Goal: Task Accomplishment & Management: Use online tool/utility

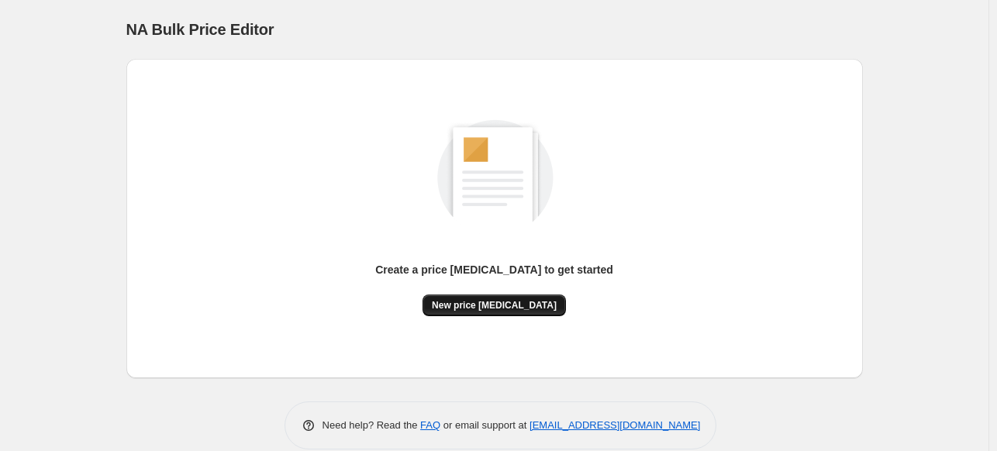
click at [510, 311] on span "New price [MEDICAL_DATA]" at bounding box center [494, 305] width 125 height 12
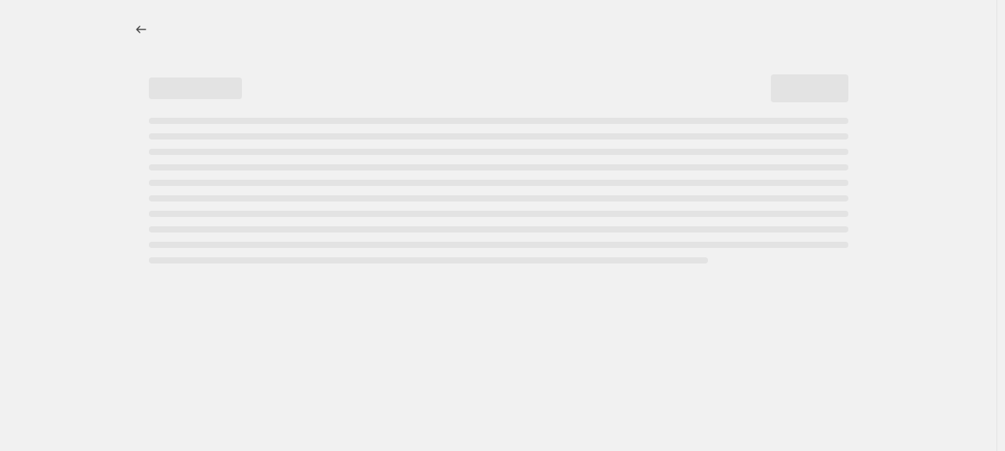
select select "percentage"
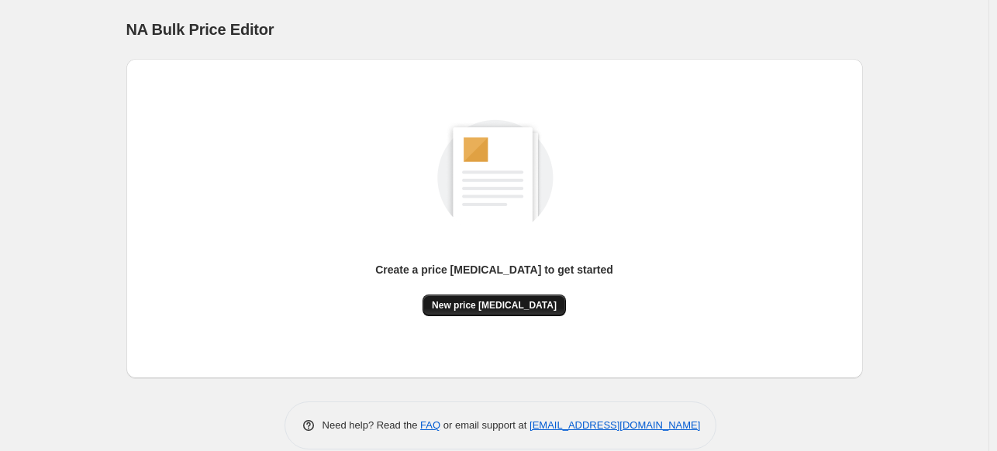
scroll to position [21, 0]
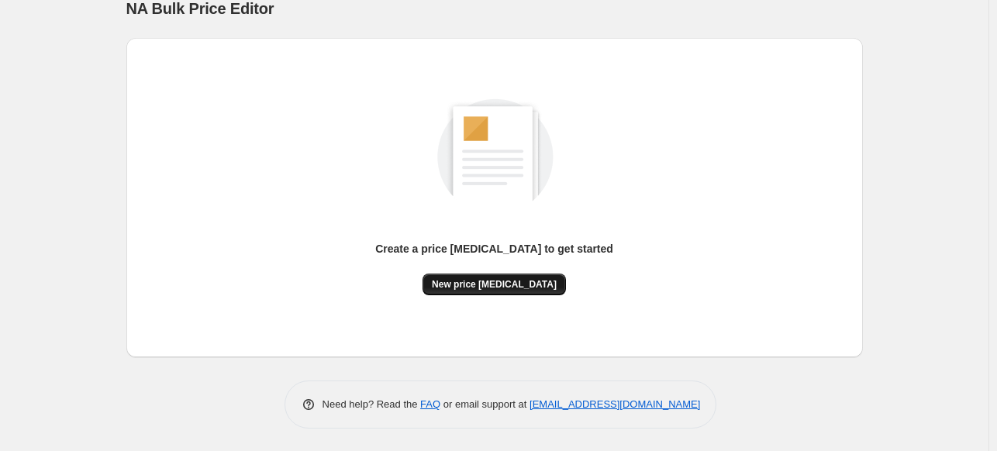
click at [492, 275] on button "New price [MEDICAL_DATA]" at bounding box center [494, 285] width 143 height 22
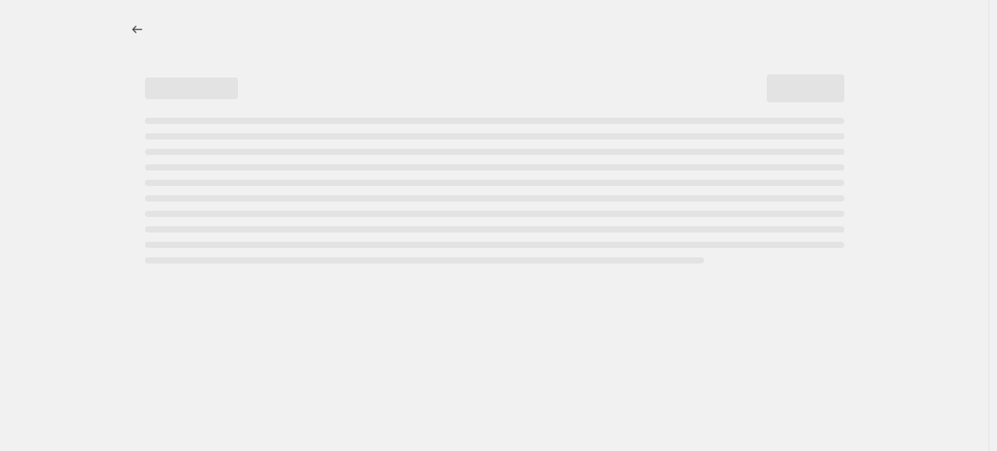
select select "percentage"
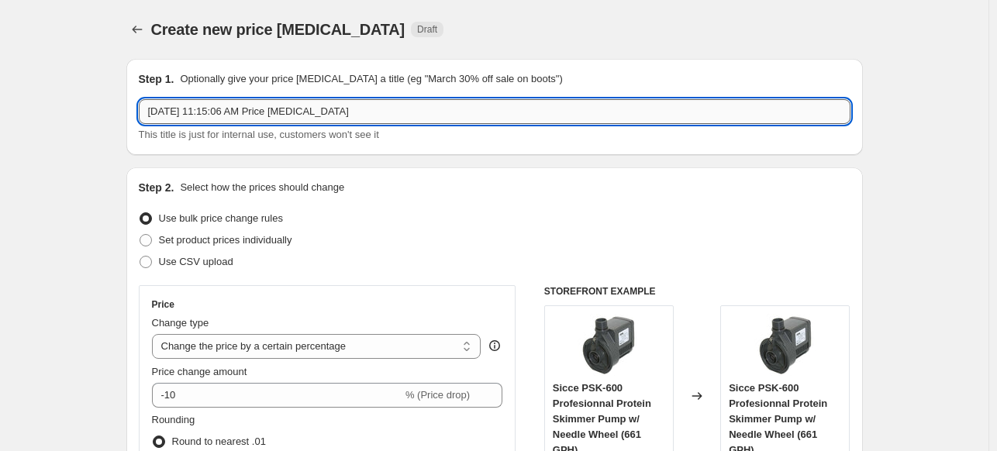
click at [296, 109] on input "[DATE] 11:15:06 AM Price [MEDICAL_DATA]" at bounding box center [495, 111] width 712 height 25
drag, startPoint x: 354, startPoint y: 109, endPoint x: -17, endPoint y: 120, distance: 370.8
click at [0, 120] on html "Home Settings Plans Skip to content Create new price [MEDICAL_DATA]. This page …" at bounding box center [498, 225] width 997 height 451
paste input "20% OFF AI ORBIT CROSS FLOW PUMPS"
click at [478, 104] on input "20% OFF AI ORBIT CROSS FLOW PUMPS" at bounding box center [495, 111] width 712 height 25
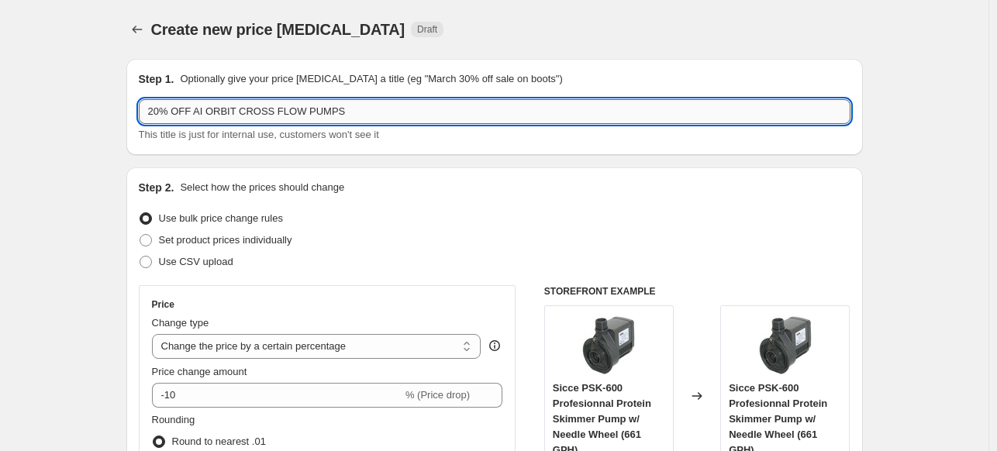
paste input "Sale ends [DATE]"
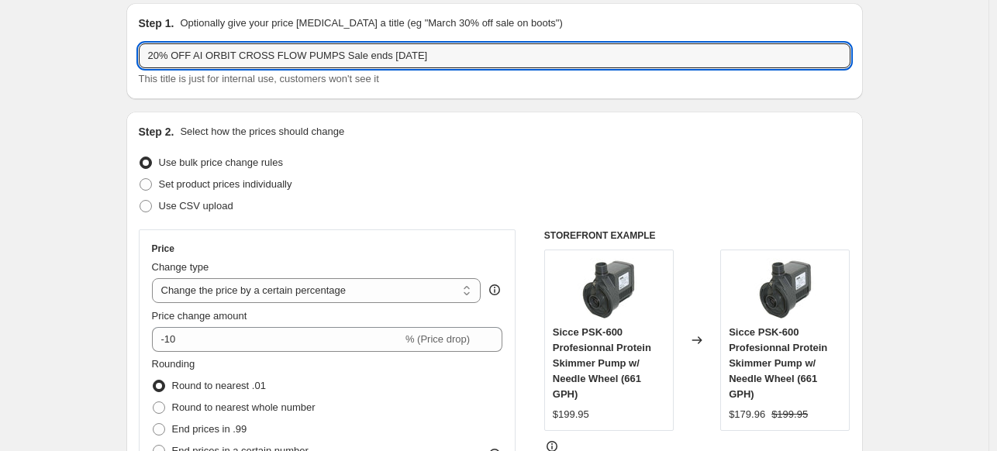
scroll to position [78, 0]
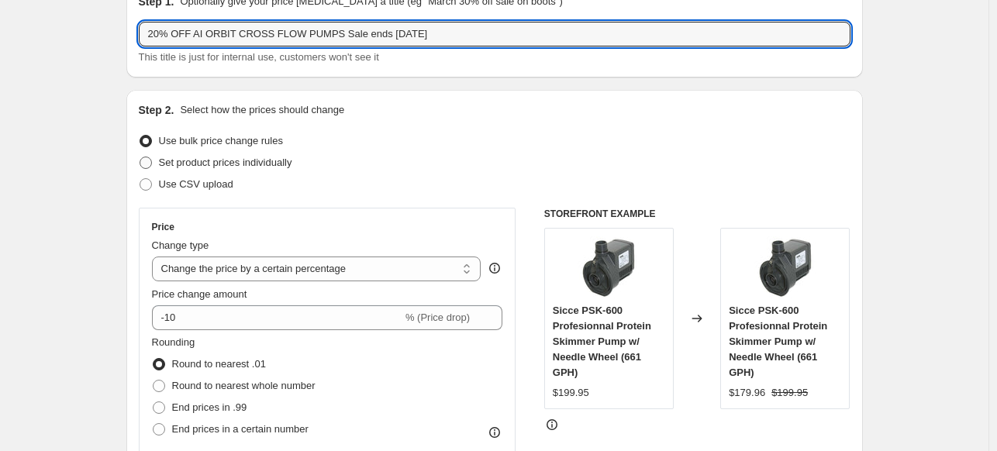
type input "20% OFF AI ORBIT CROSS FLOW PUMPS Sale ends [DATE]"
click at [148, 164] on span at bounding box center [146, 163] width 12 height 12
click at [140, 157] on input "Set product prices individually" at bounding box center [140, 157] width 1 height 1
radio input "true"
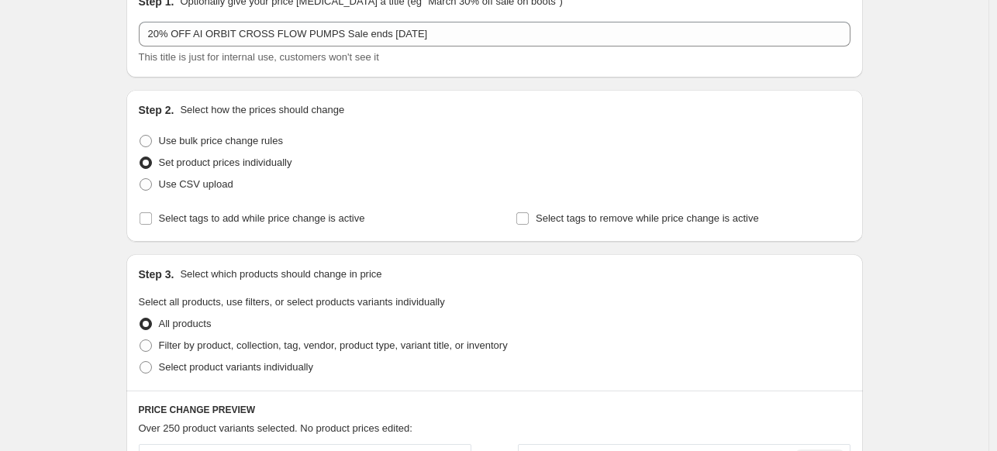
scroll to position [155, 0]
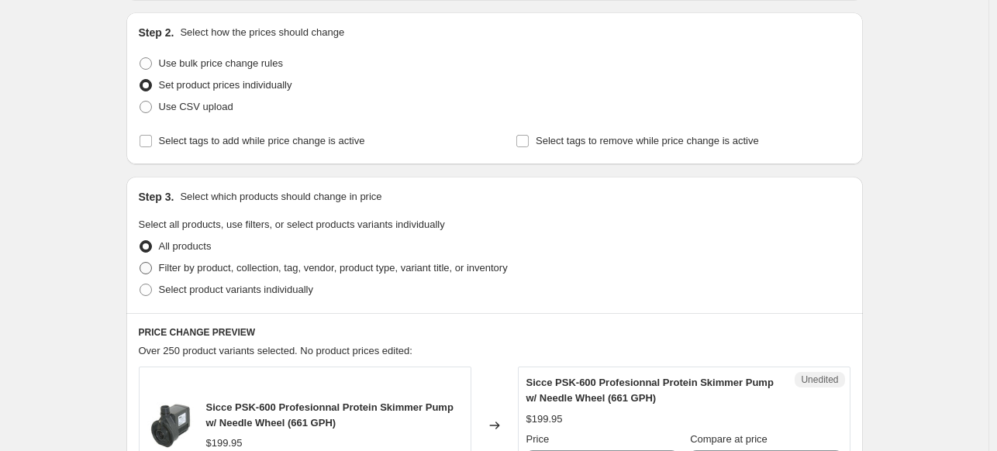
click at [150, 265] on span at bounding box center [146, 268] width 12 height 12
click at [140, 263] on input "Filter by product, collection, tag, vendor, product type, variant title, or inv…" at bounding box center [140, 262] width 1 height 1
radio input "true"
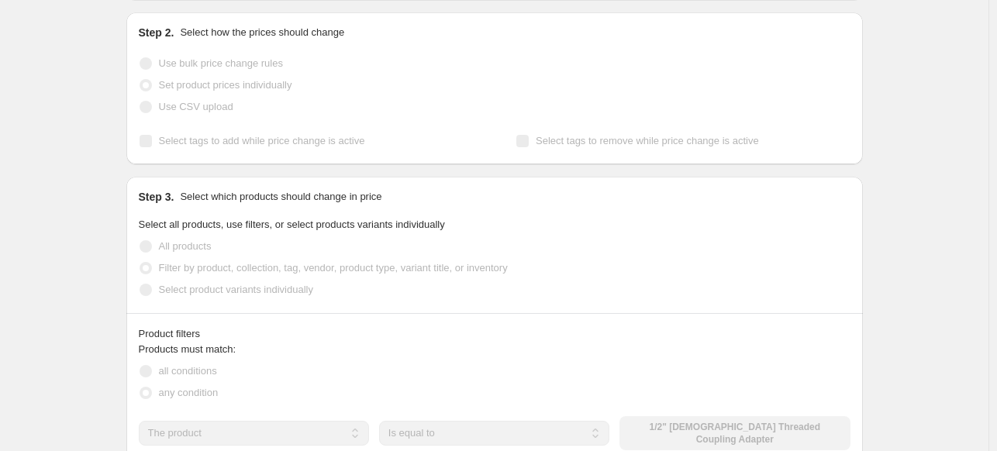
scroll to position [310, 0]
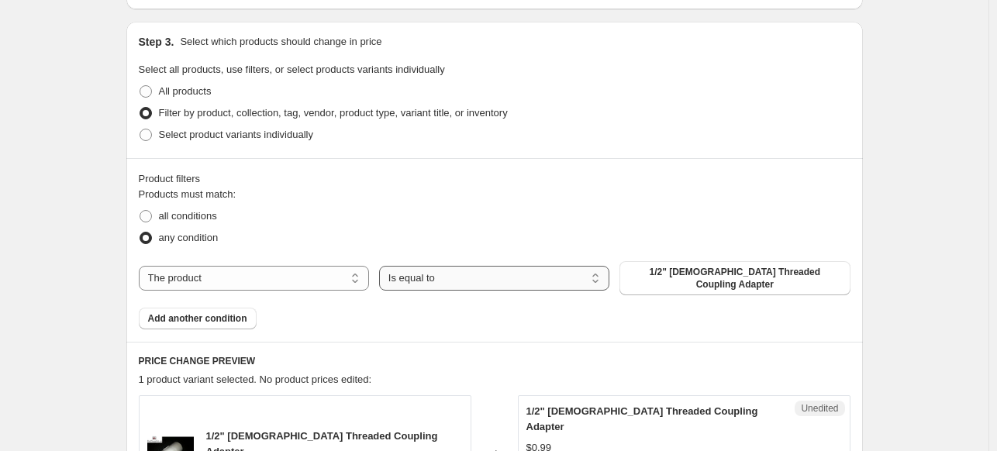
click at [521, 271] on select "Is equal to Is not equal to" at bounding box center [494, 278] width 230 height 25
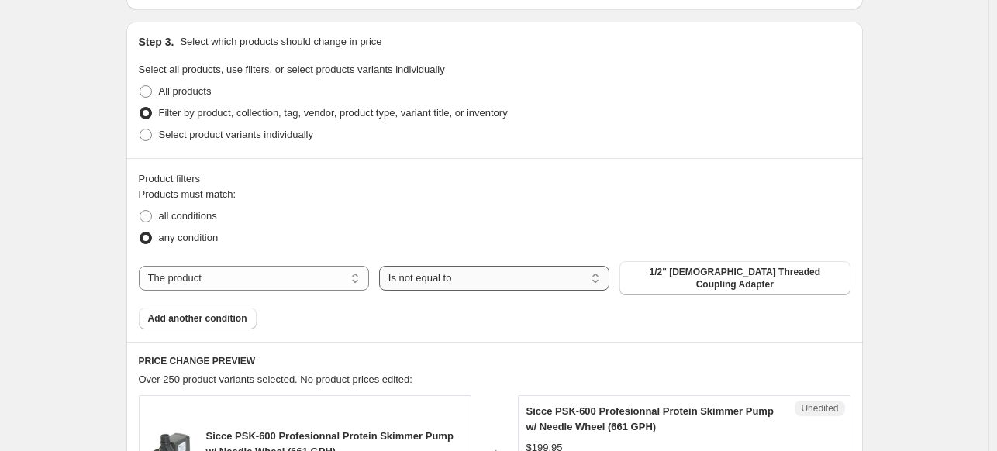
click at [488, 276] on select "Is equal to Is not equal to" at bounding box center [494, 278] width 230 height 25
select select "equal"
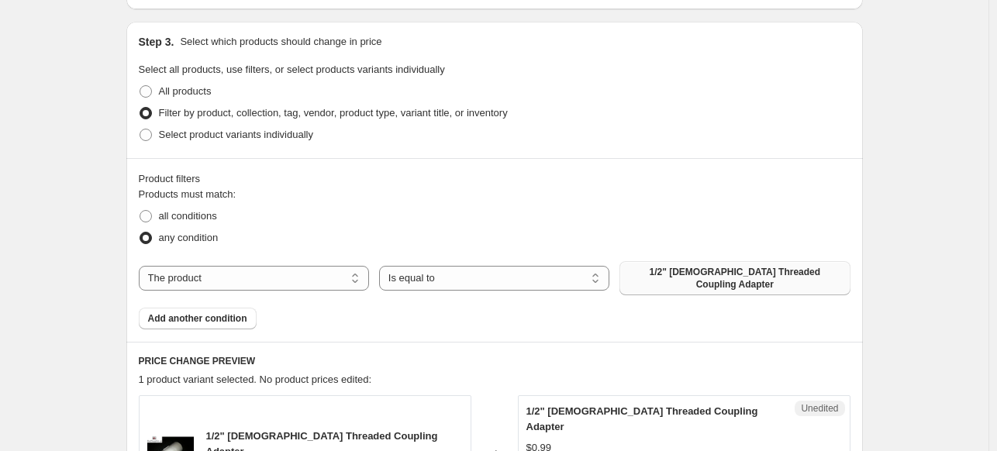
click at [768, 276] on span "1/2" Female Threaded Coupling Adapter" at bounding box center [735, 278] width 212 height 25
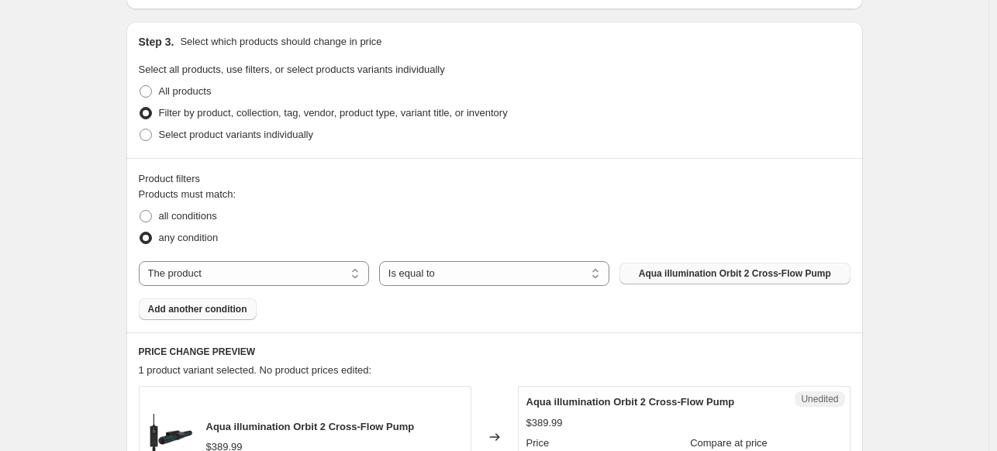
click at [233, 313] on span "Add another condition" at bounding box center [197, 309] width 99 height 12
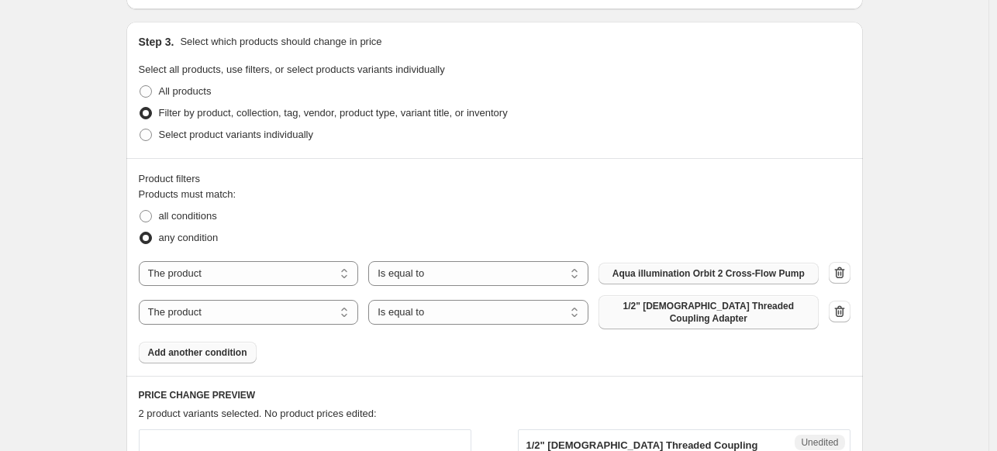
click at [676, 306] on span "1/2" Female Threaded Coupling Adapter" at bounding box center [709, 312] width 202 height 25
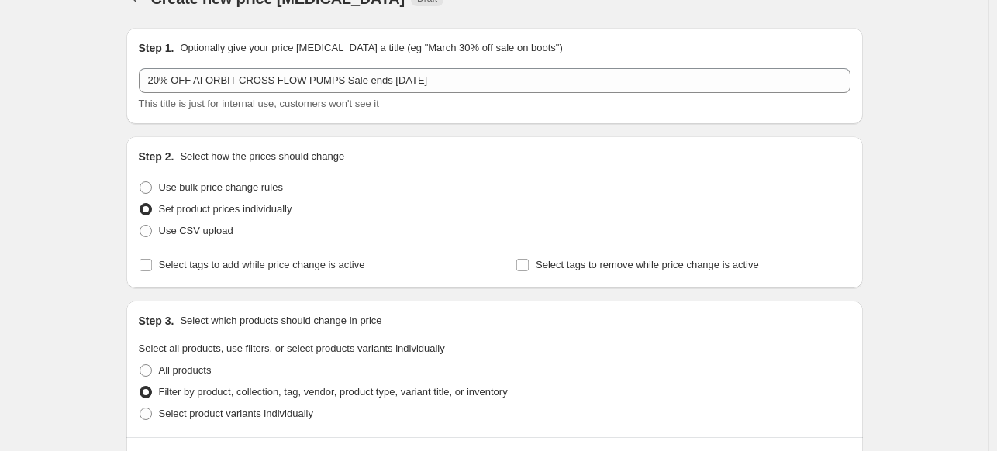
scroll to position [0, 0]
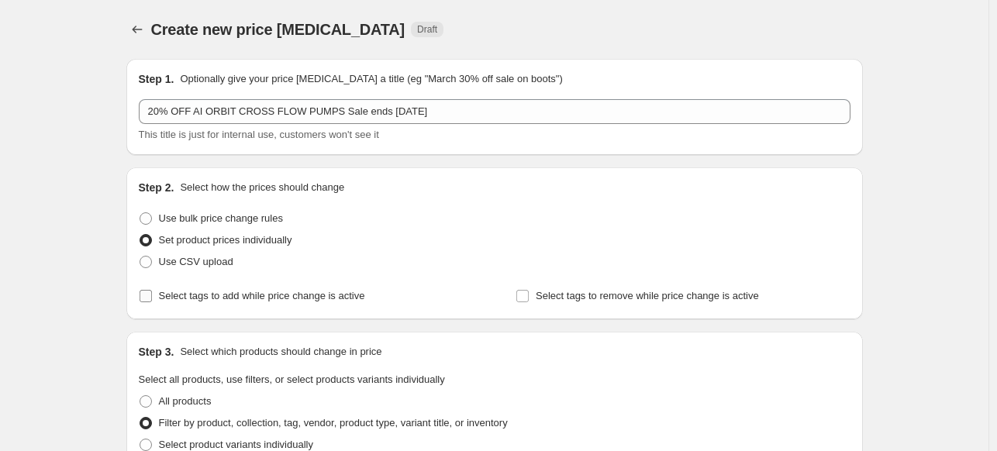
click at [156, 296] on label "Select tags to add while price change is active" at bounding box center [252, 296] width 226 height 22
click at [152, 296] on input "Select tags to add while price change is active" at bounding box center [146, 296] width 12 height 12
checkbox input "true"
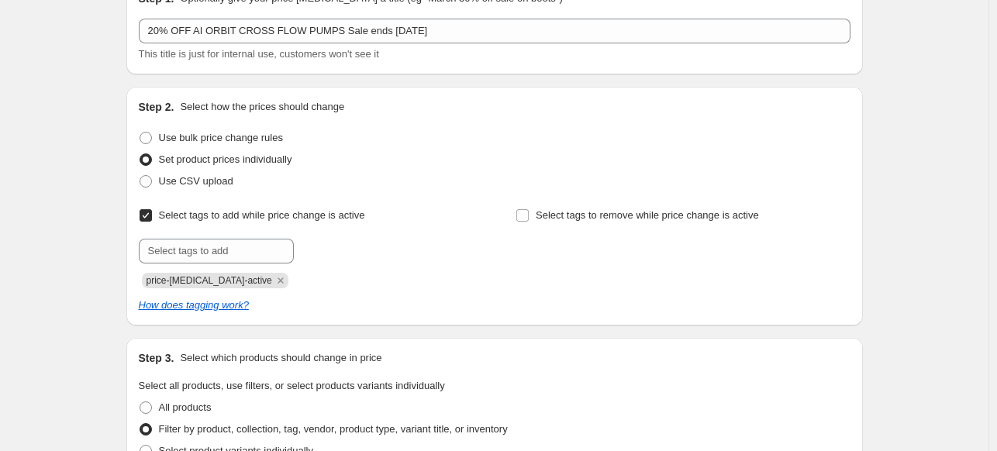
scroll to position [155, 0]
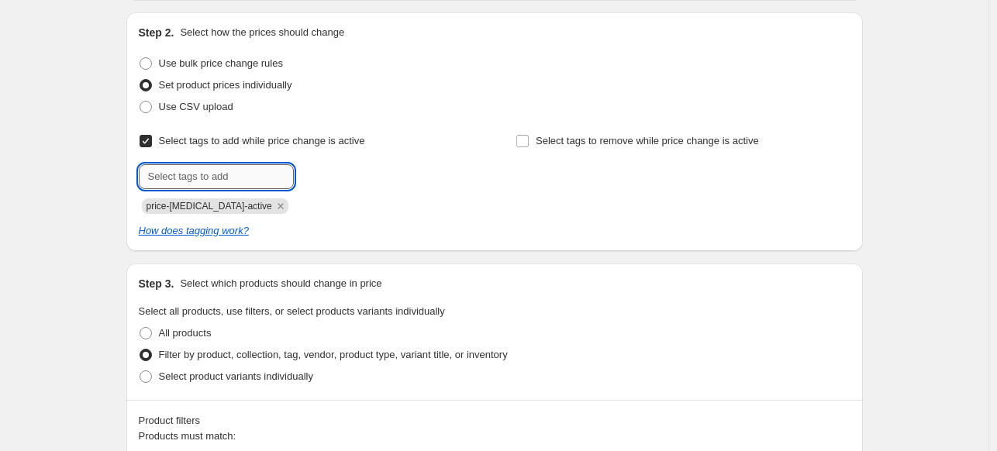
click at [245, 183] on input "text" at bounding box center [216, 176] width 155 height 25
type input "sale"
click at [341, 180] on span "sale" at bounding box center [336, 175] width 18 height 11
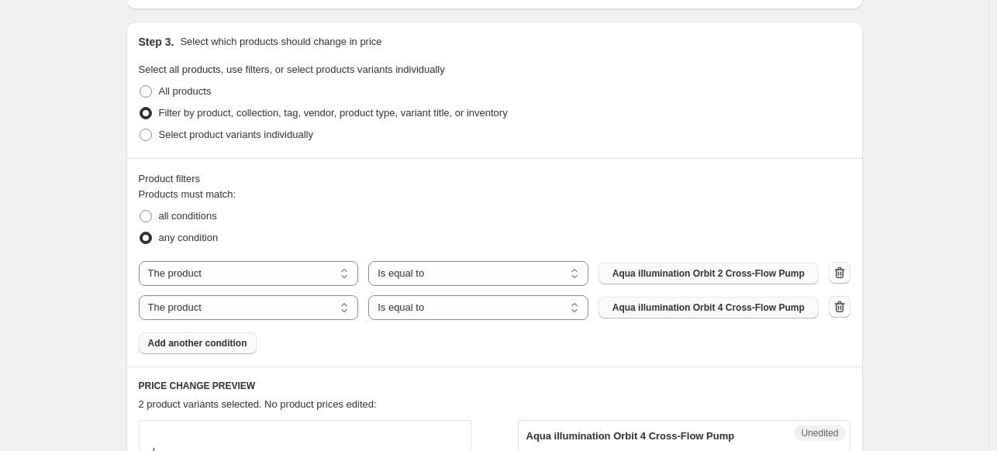
scroll to position [0, 0]
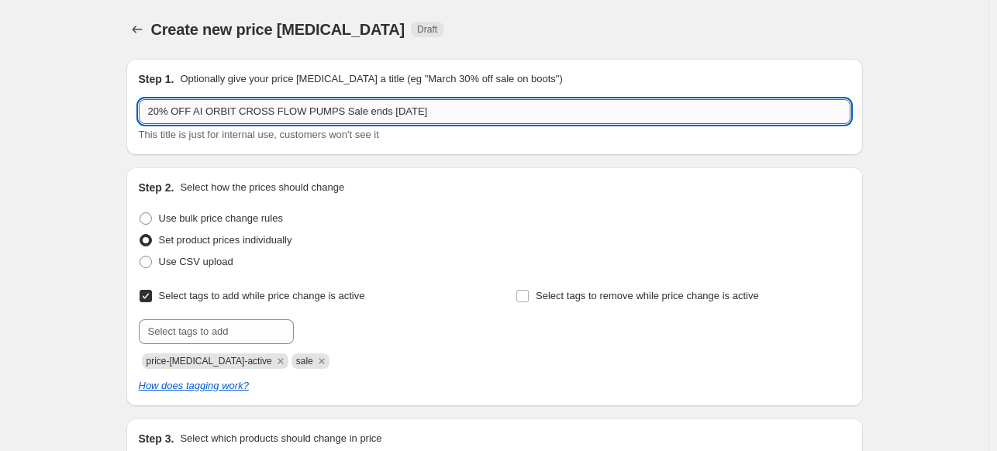
click at [490, 112] on input "20% OFF AI ORBIT CROSS FLOW PUMPS Sale ends 8-18-2025" at bounding box center [495, 111] width 712 height 25
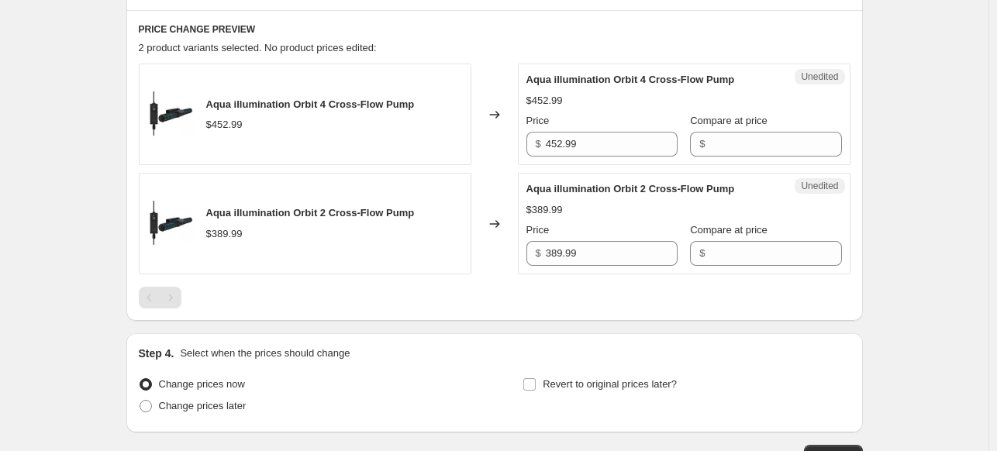
scroll to position [853, 0]
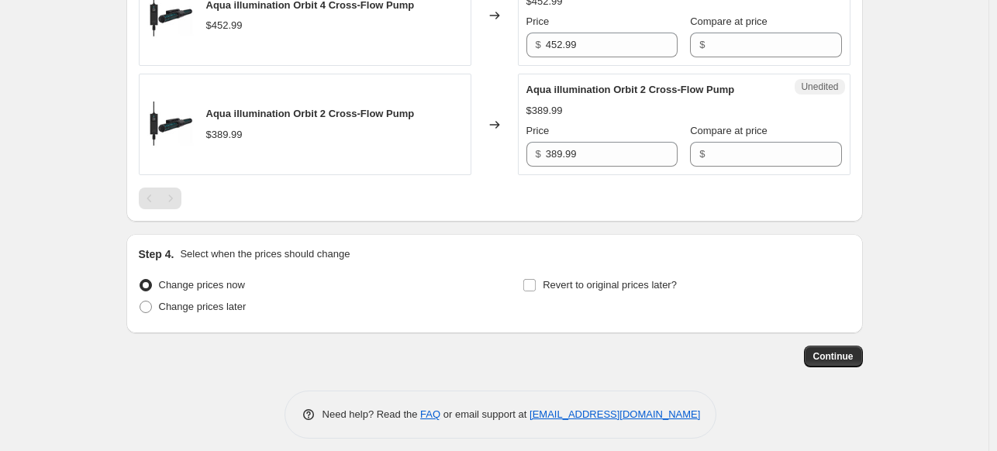
click at [854, 356] on span "Continue" at bounding box center [833, 357] width 40 height 12
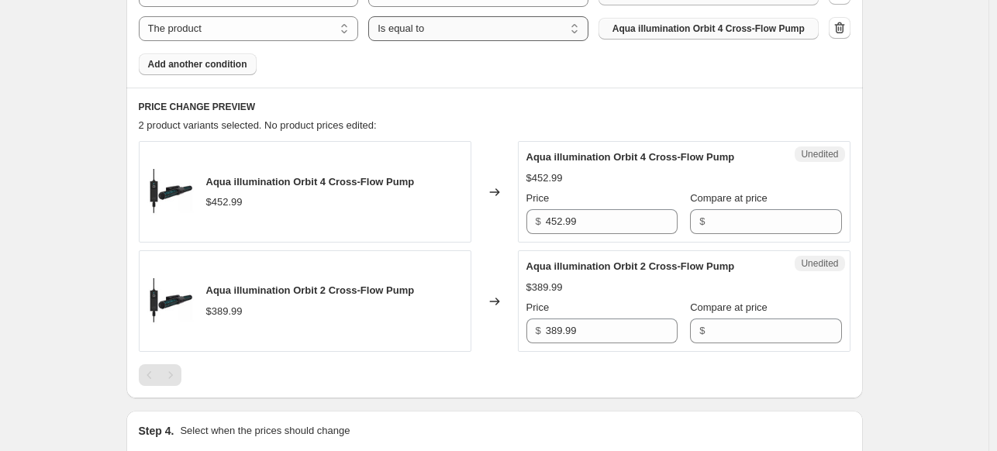
scroll to position [775, 0]
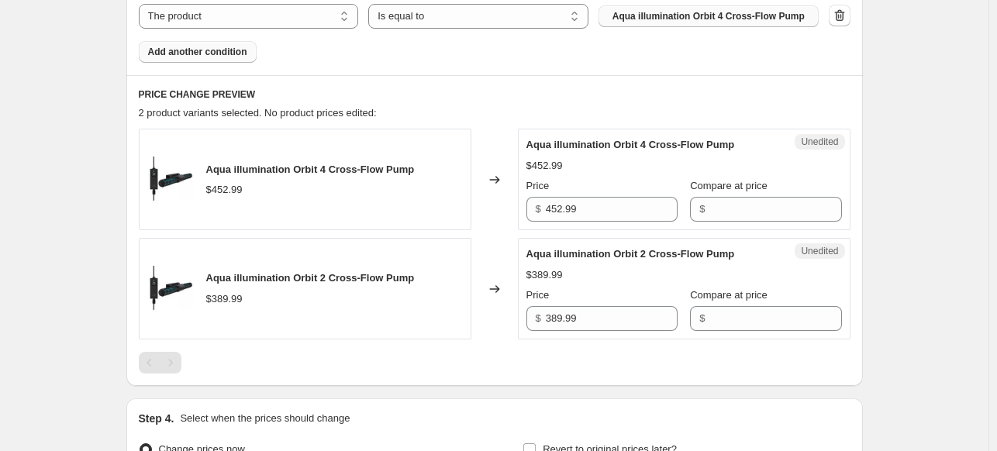
click at [331, 164] on span "Aqua illumination Orbit 4 Cross-Flow Pump" at bounding box center [310, 170] width 209 height 12
click at [335, 172] on span "Aqua illumination Orbit 4 Cross-Flow Pump" at bounding box center [310, 170] width 209 height 12
click at [740, 225] on div "Unedited Aqua illumination Orbit 4 Cross-Flow Pump $452.99 Price $ 452.99 Compa…" at bounding box center [684, 180] width 333 height 102
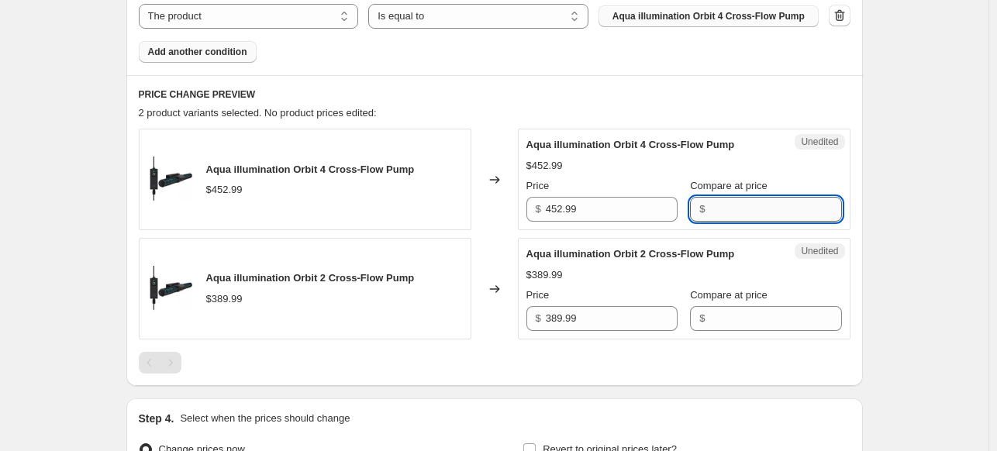
click at [737, 211] on input "Compare at price" at bounding box center [776, 209] width 132 height 25
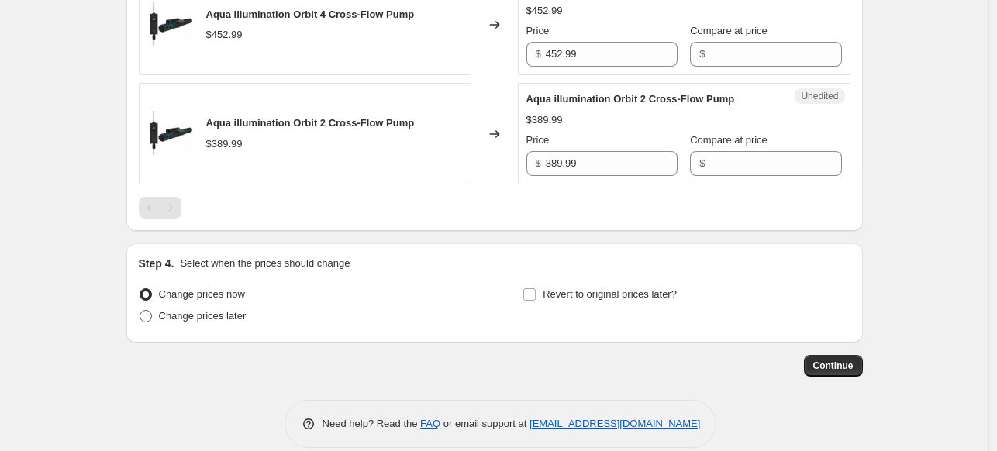
click at [152, 319] on span at bounding box center [146, 316] width 12 height 12
click at [140, 311] on input "Change prices later" at bounding box center [140, 310] width 1 height 1
radio input "true"
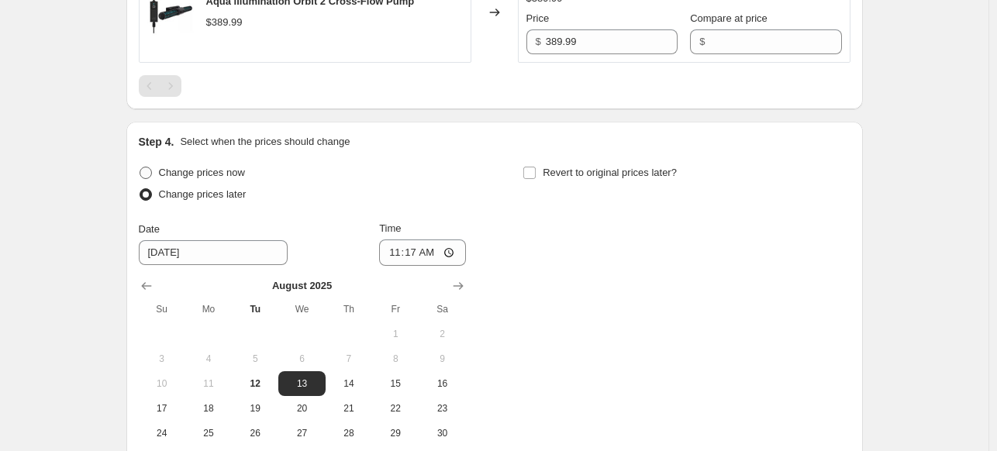
scroll to position [1086, 0]
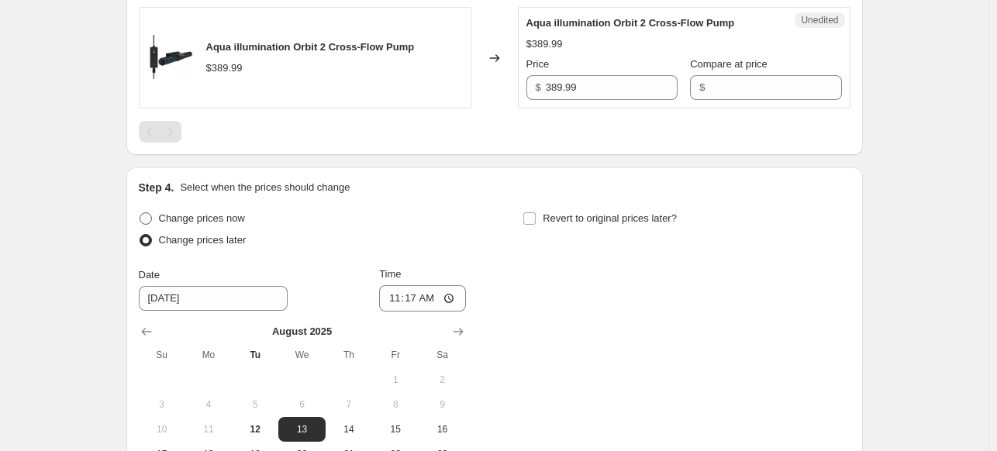
click at [152, 216] on span at bounding box center [146, 218] width 12 height 12
click at [140, 213] on input "Change prices now" at bounding box center [140, 212] width 1 height 1
radio input "true"
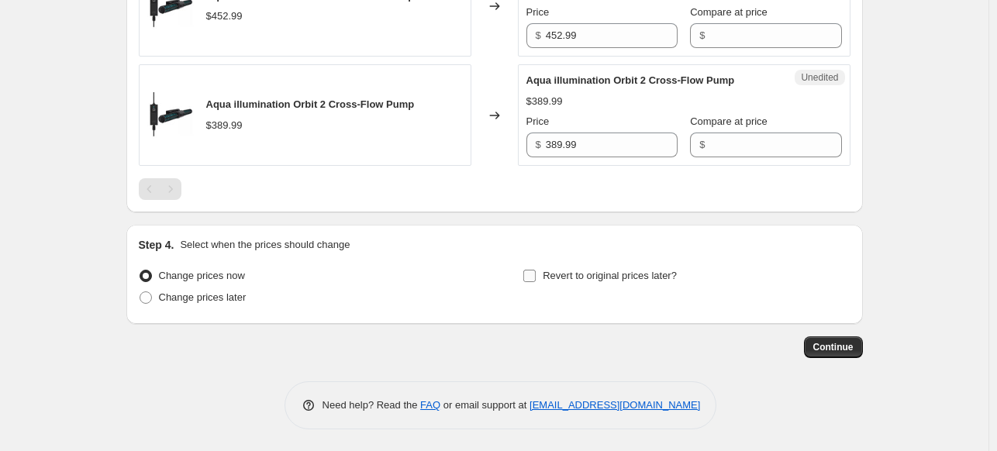
click at [530, 273] on input "Revert to original prices later?" at bounding box center [529, 276] width 12 height 12
checkbox input "true"
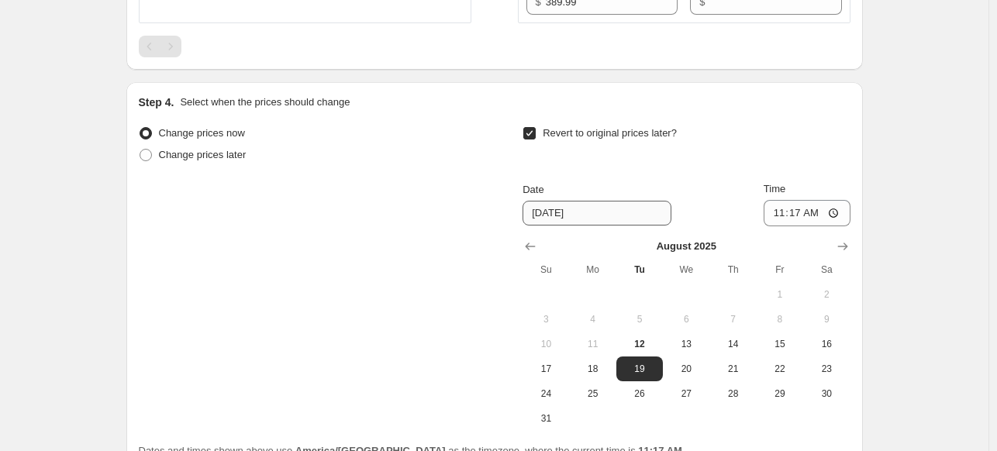
scroll to position [1182, 0]
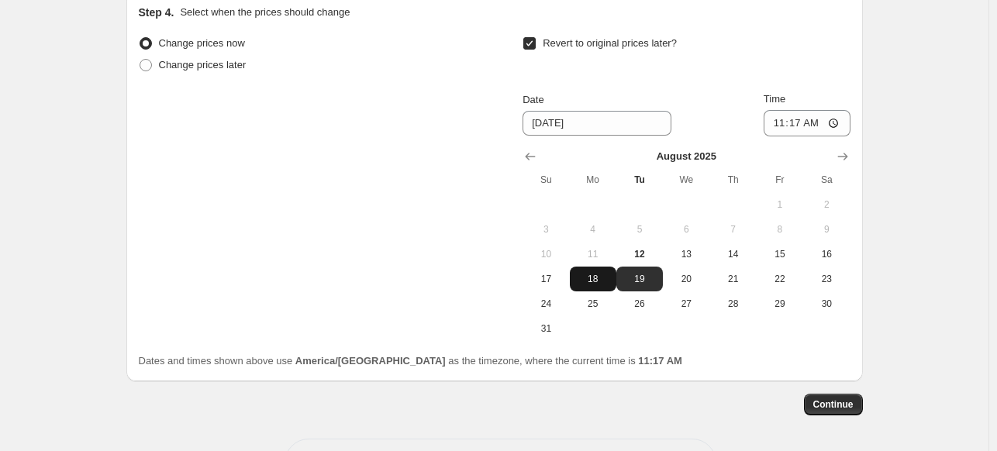
click at [585, 279] on span "18" at bounding box center [593, 279] width 34 height 12
type input "8/18/2025"
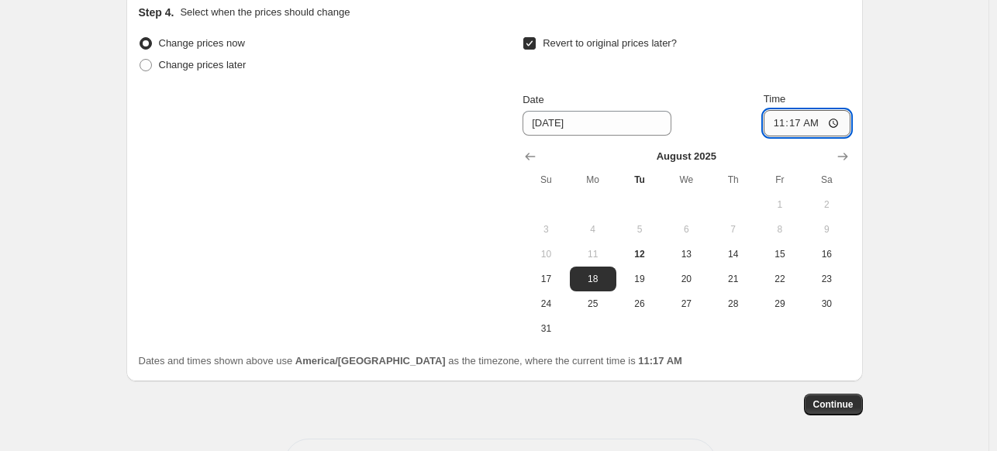
click at [819, 123] on input "11:17" at bounding box center [807, 123] width 87 height 26
click at [841, 123] on input "11:17" at bounding box center [807, 123] width 87 height 26
click at [794, 126] on input "11:17" at bounding box center [807, 123] width 87 height 26
click at [779, 126] on input "11:17" at bounding box center [807, 123] width 87 height 26
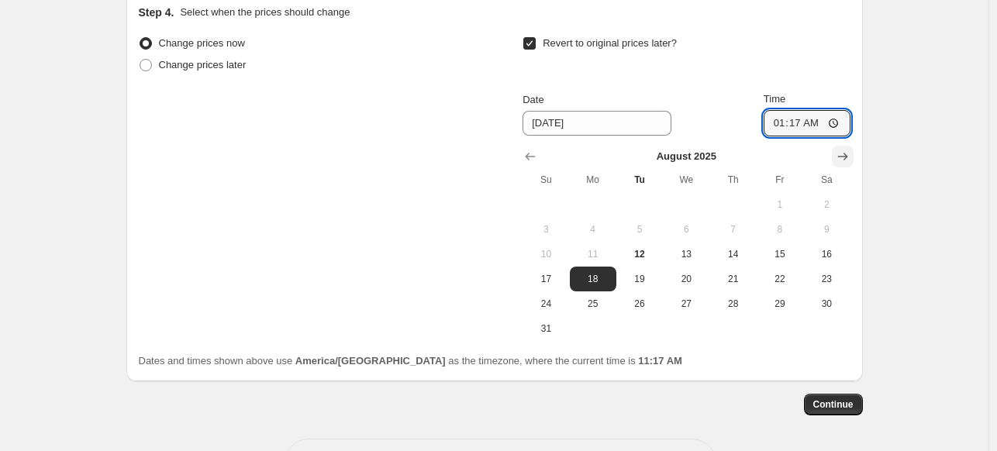
type input "01:00"
click at [821, 412] on button "Continue" at bounding box center [833, 405] width 59 height 22
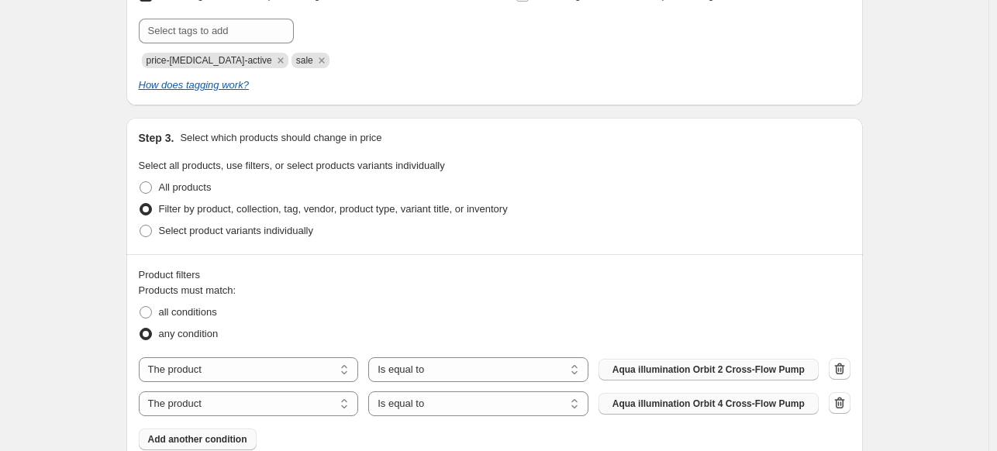
scroll to position [543, 0]
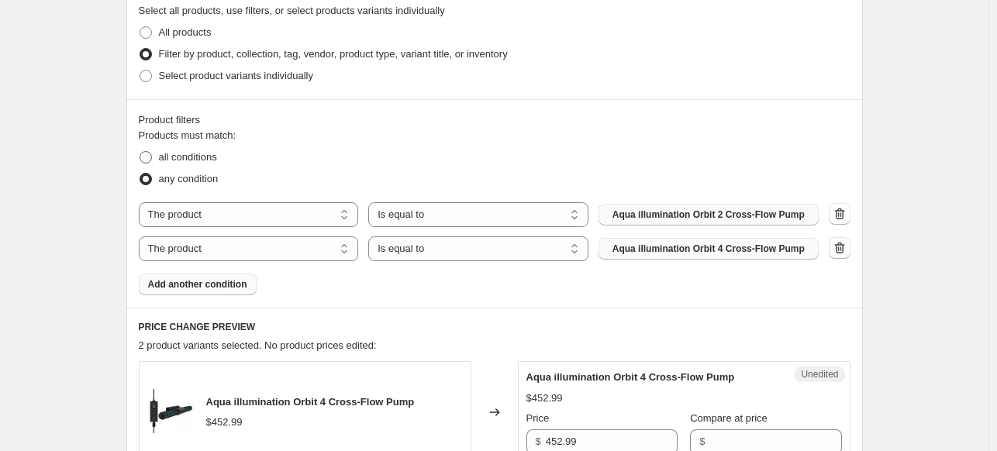
click at [147, 159] on span at bounding box center [146, 157] width 12 height 12
click at [140, 152] on input "all conditions" at bounding box center [140, 151] width 1 height 1
radio input "true"
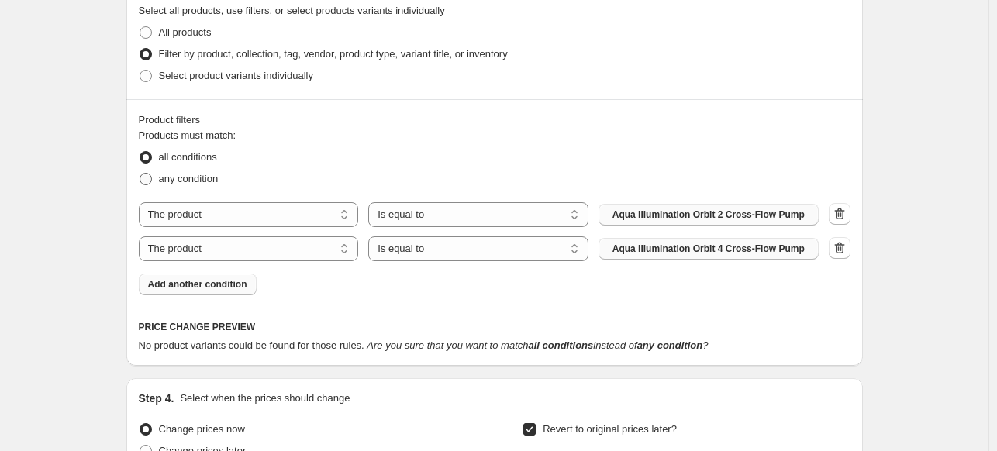
click at [144, 183] on span at bounding box center [146, 179] width 12 height 12
click at [140, 174] on input "any condition" at bounding box center [140, 173] width 1 height 1
radio input "true"
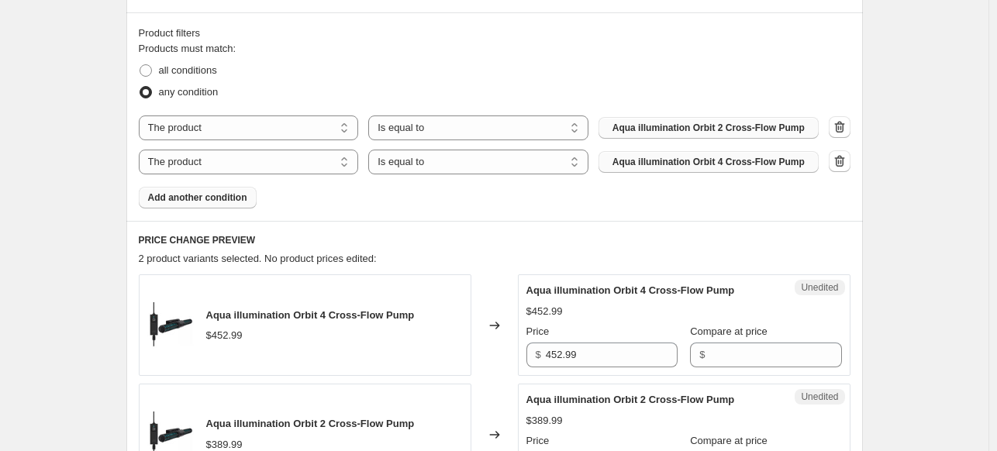
scroll to position [456, 0]
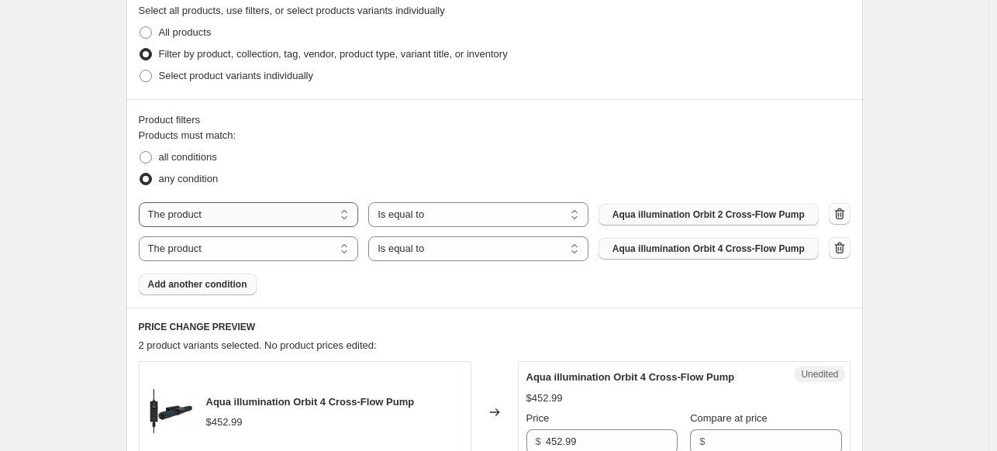
click at [261, 210] on select "The product The product's collection The product's tag The product's vendor The…" at bounding box center [249, 214] width 220 height 25
click at [345, 147] on div "all conditions" at bounding box center [495, 158] width 712 height 22
click at [295, 215] on select "The product The product's collection The product's tag The product's vendor The…" at bounding box center [249, 214] width 220 height 25
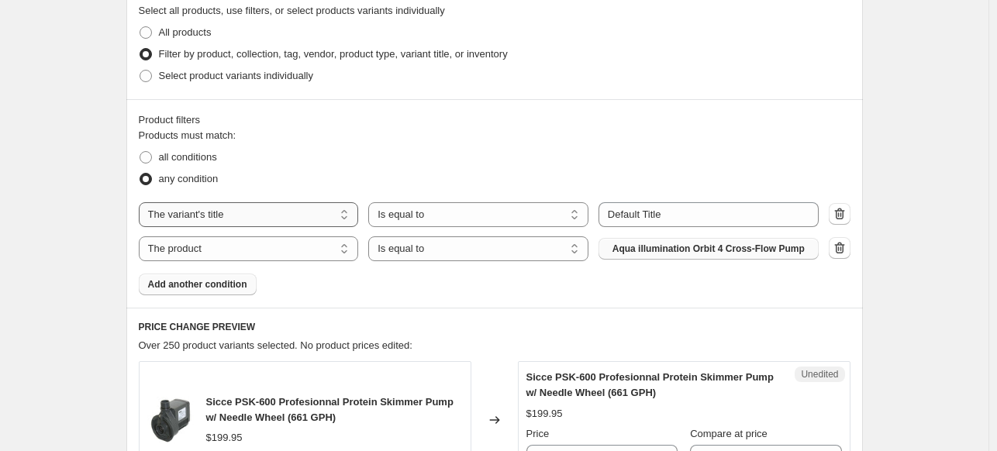
click at [278, 222] on select "The product The product's collection The product's tag The product's vendor The…" at bounding box center [249, 214] width 220 height 25
select select "product"
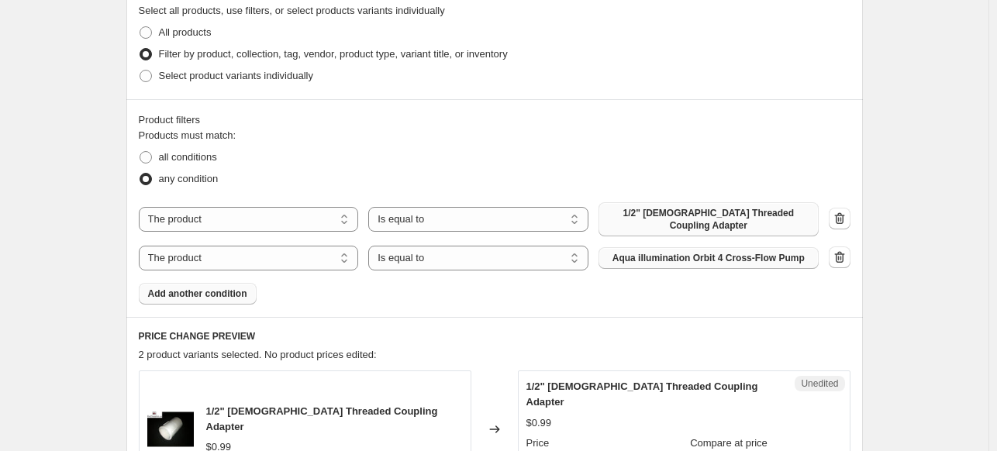
click at [695, 211] on span "1/2" Female Threaded Coupling Adapter" at bounding box center [709, 219] width 202 height 25
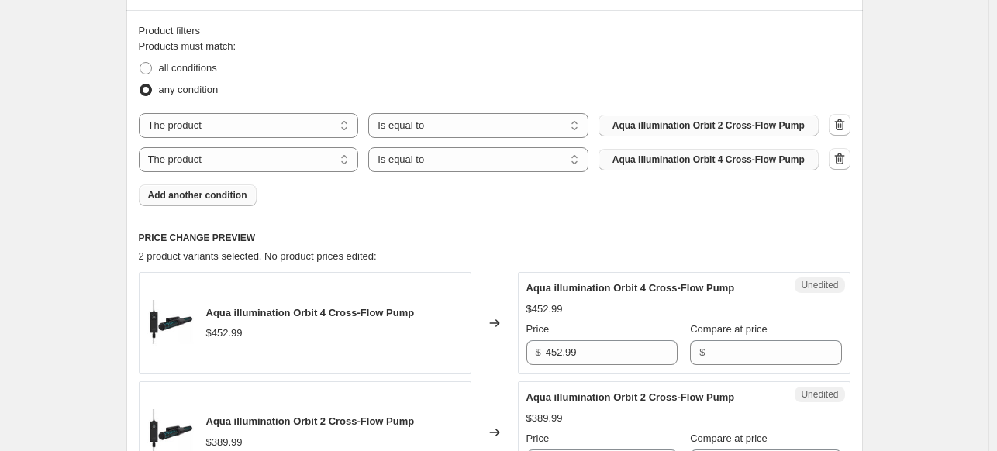
scroll to position [611, 0]
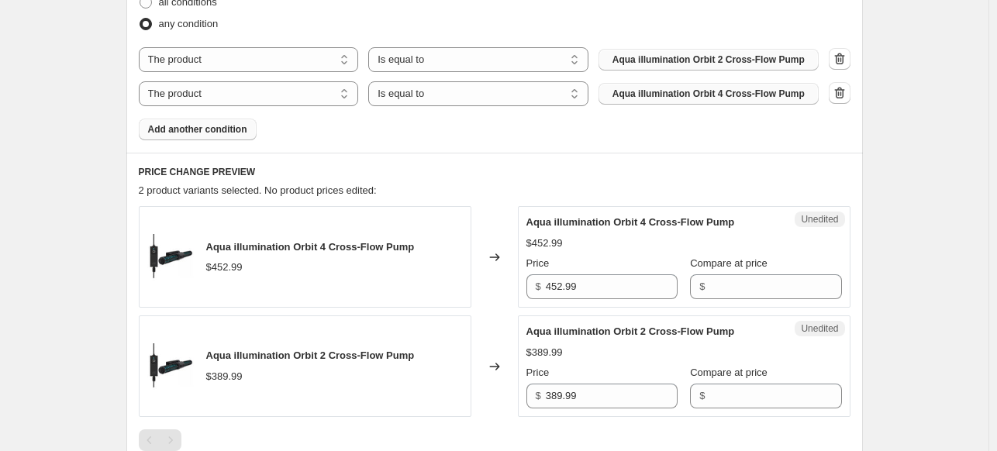
click at [604, 200] on div "PRICE CHANGE PREVIEW 2 product variants selected. No product prices edited: Aqu…" at bounding box center [494, 308] width 737 height 311
click at [589, 244] on div "$452.99" at bounding box center [685, 244] width 316 height 16
click at [611, 288] on input "452.99" at bounding box center [612, 287] width 132 height 25
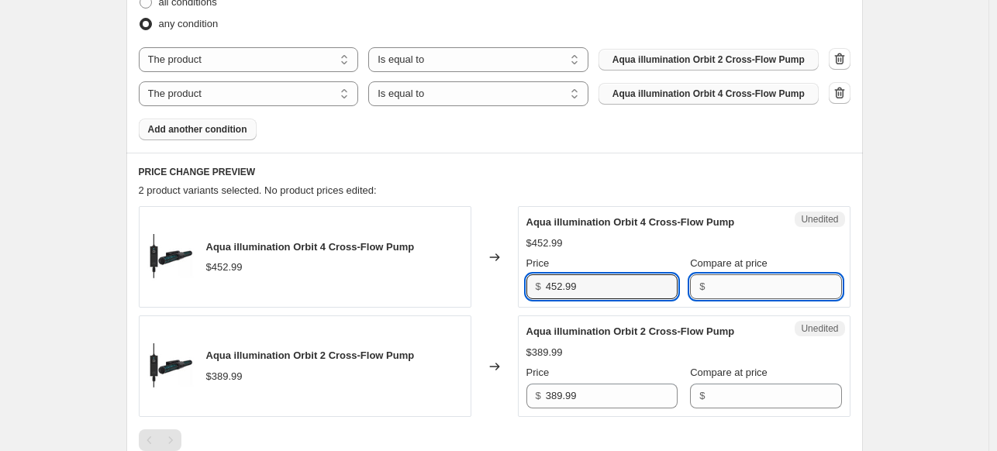
click at [748, 299] on input "Compare at price" at bounding box center [776, 287] width 132 height 25
drag, startPoint x: 712, startPoint y: 292, endPoint x: 521, endPoint y: 281, distance: 191.0
click at [518, 290] on div "Aqua illumination Orbit 4 Cross-Flow Pump $452.99 Changed to Unedited Aqua illu…" at bounding box center [495, 257] width 712 height 102
type input "11"
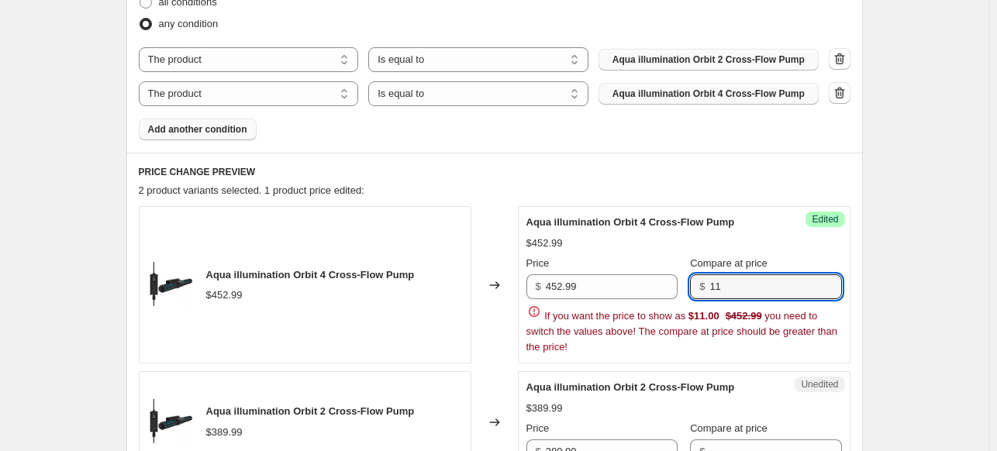
click at [70, 136] on div "Create new price change job. This page is ready Create new price change job Dra…" at bounding box center [494, 219] width 989 height 1661
drag, startPoint x: 748, startPoint y: 285, endPoint x: 695, endPoint y: 294, distance: 54.2
click at [692, 292] on div "Price $ 452.99 Compare at price $ 11" at bounding box center [685, 277] width 316 height 43
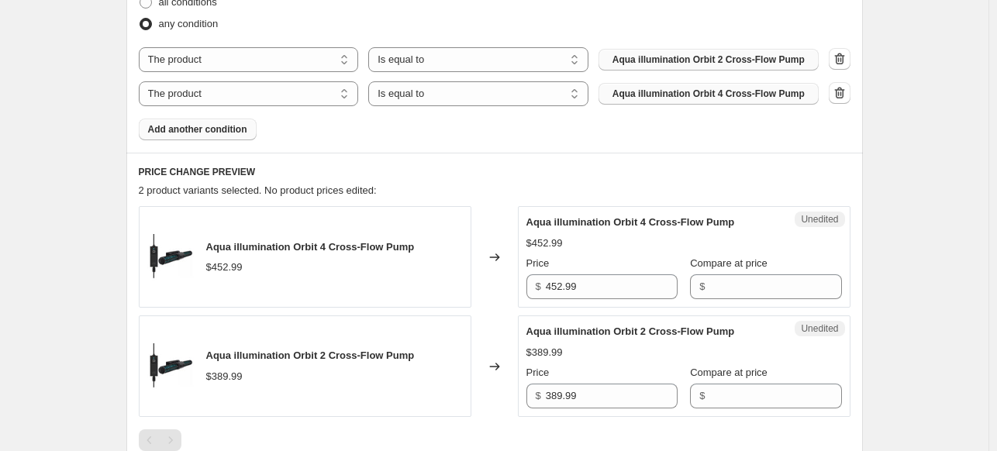
click at [851, 266] on div "Unedited Aqua illumination Orbit 4 Cross-Flow Pump $452.99 Price $ 452.99 Compa…" at bounding box center [684, 257] width 333 height 102
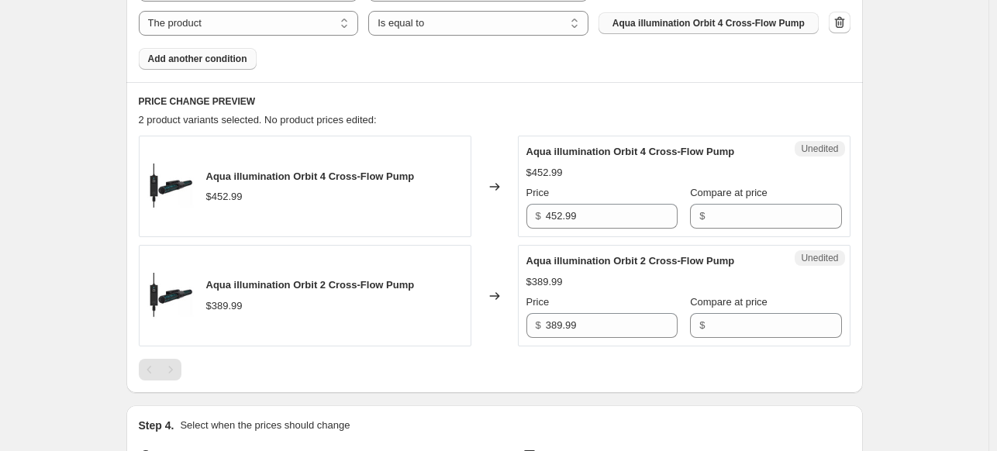
scroll to position [766, 0]
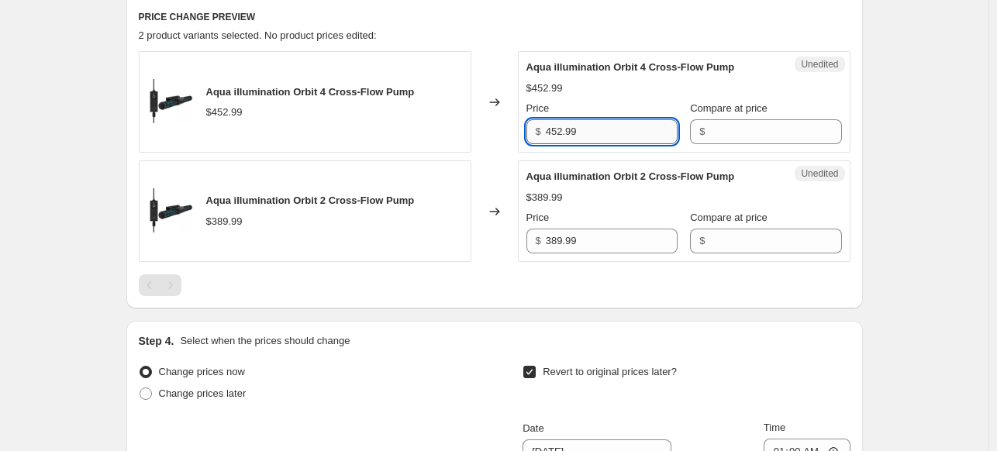
click at [596, 131] on input "452.99" at bounding box center [612, 131] width 132 height 25
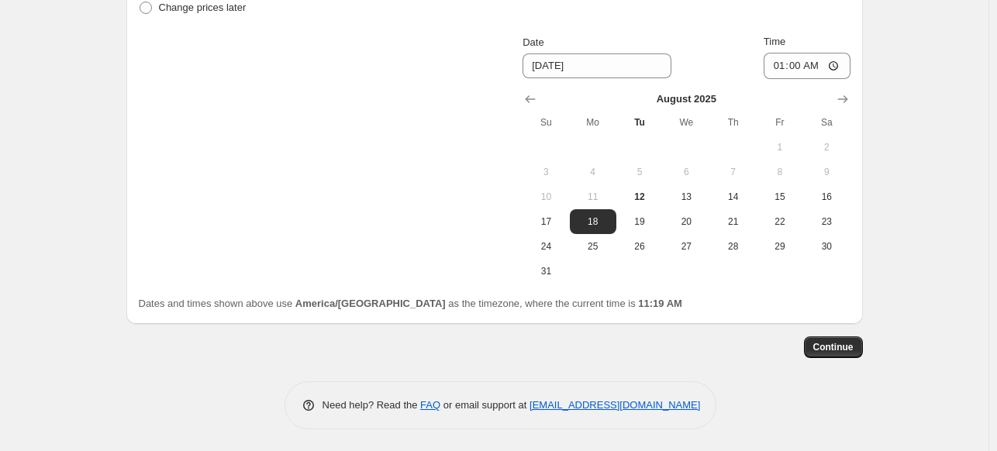
scroll to position [0, 0]
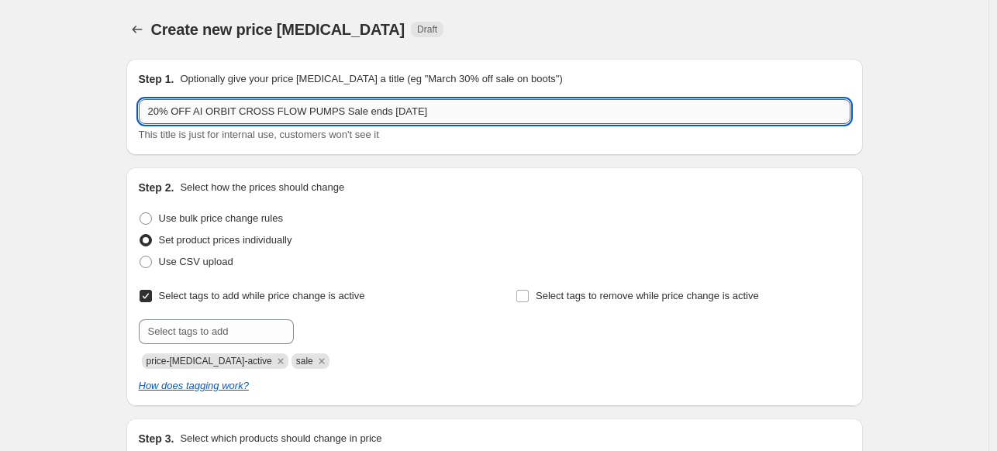
click at [162, 109] on input "20% OFF AI ORBIT CROSS FLOW PUMPS Sale ends 8-18-2025" at bounding box center [495, 111] width 712 height 25
click at [144, 217] on span at bounding box center [146, 218] width 12 height 12
click at [140, 213] on input "Use bulk price change rules" at bounding box center [140, 212] width 1 height 1
radio input "true"
select select "percentage"
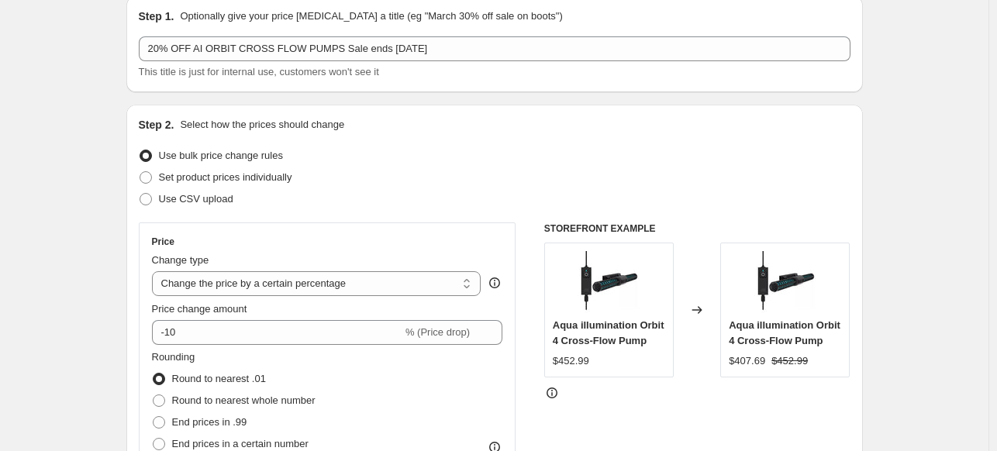
scroll to position [155, 0]
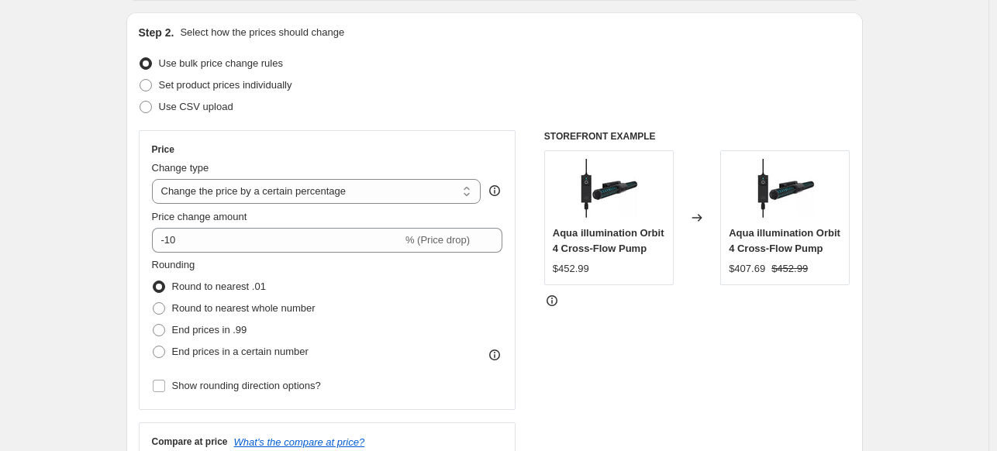
click at [242, 219] on span "Price change amount" at bounding box center [199, 217] width 95 height 12
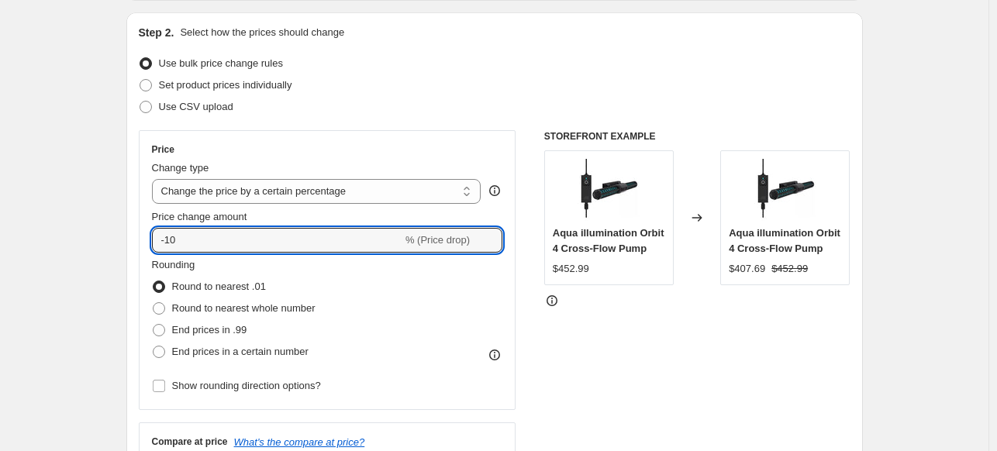
click at [242, 228] on input "-10" at bounding box center [277, 240] width 250 height 25
drag, startPoint x: 209, startPoint y: 237, endPoint x: 199, endPoint y: 247, distance: 14.3
click at [177, 240] on input "-10" at bounding box center [277, 240] width 250 height 25
type input "-1"
type input "-20"
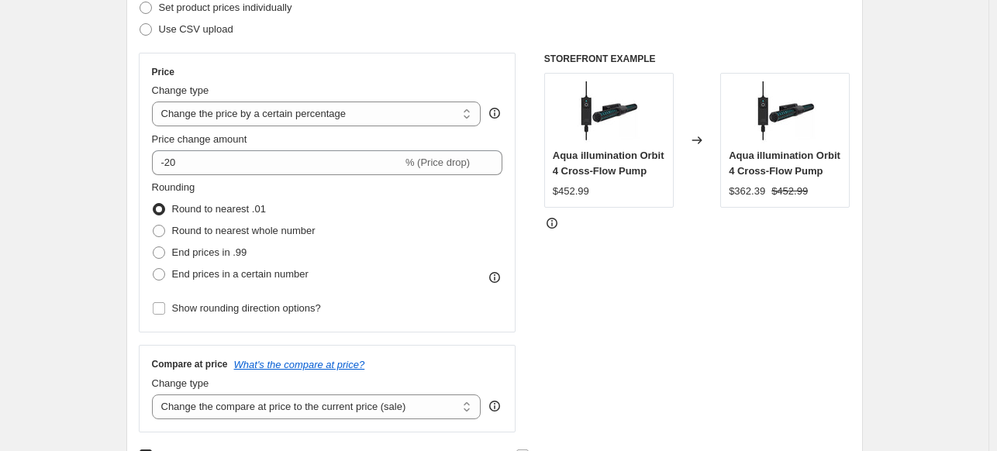
scroll to position [388, 0]
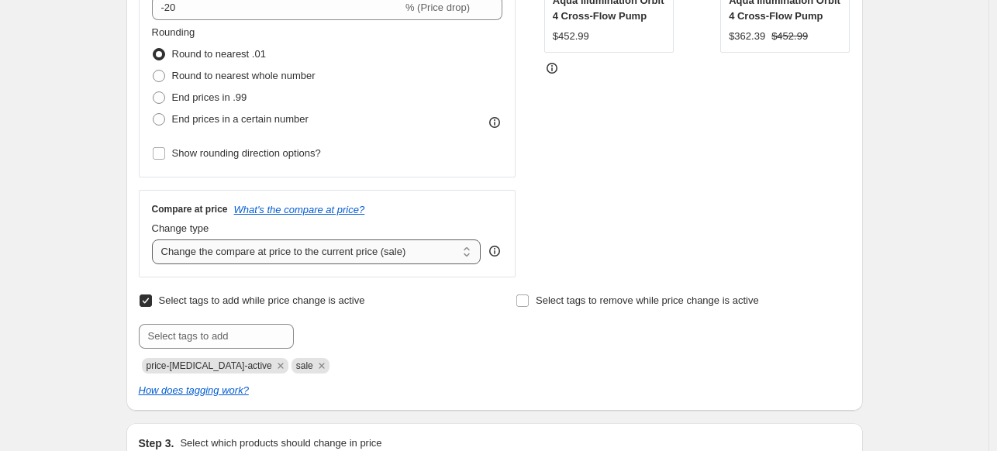
click at [351, 257] on select "Change the compare at price to the current price (sale) Change the compare at p…" at bounding box center [317, 252] width 330 height 25
click at [719, 254] on div "STOREFRONT EXAMPLE Aqua illumination Orbit 4 Cross-Flow Pump $452.99 Changed to…" at bounding box center [697, 88] width 306 height 380
click at [494, 252] on icon at bounding box center [494, 251] width 11 height 11
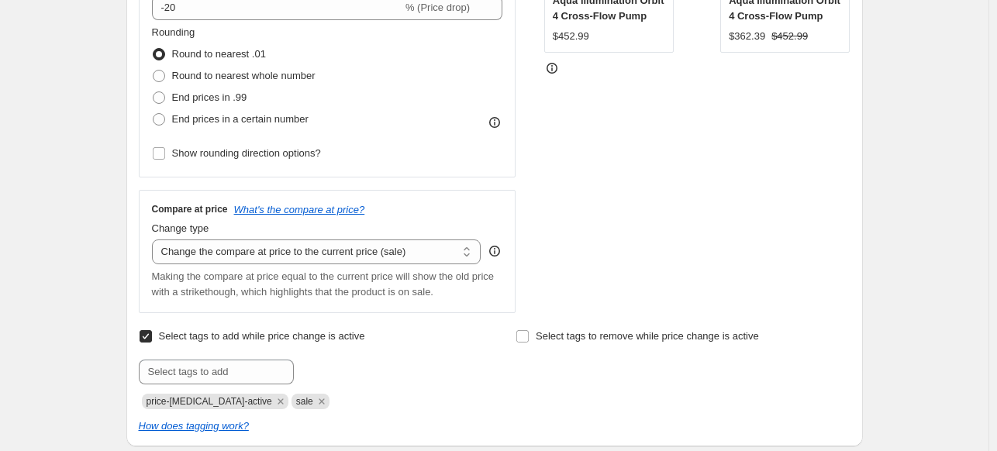
click at [494, 252] on icon at bounding box center [494, 251] width 11 height 11
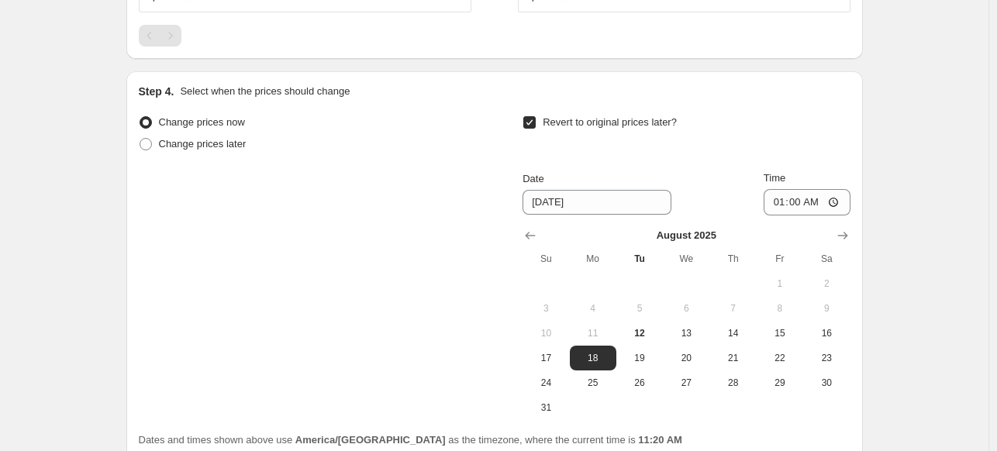
scroll to position [1469, 0]
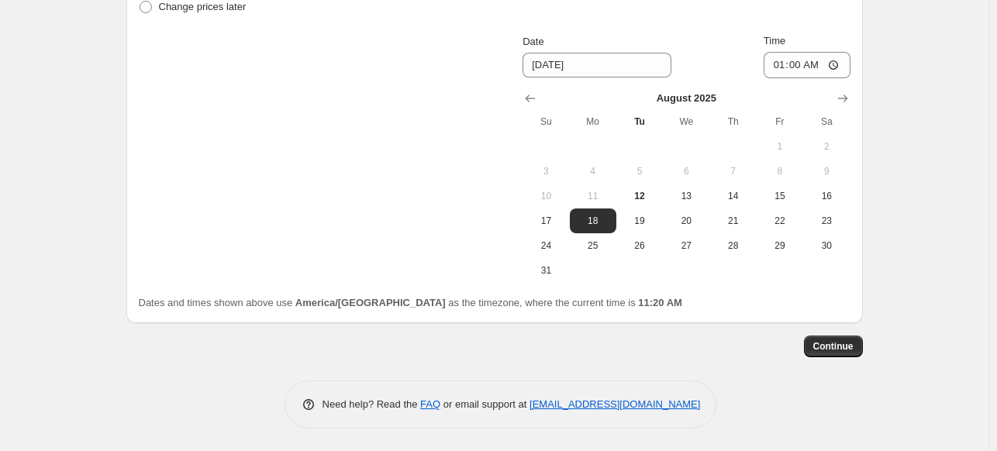
click at [845, 341] on span "Continue" at bounding box center [833, 346] width 40 height 12
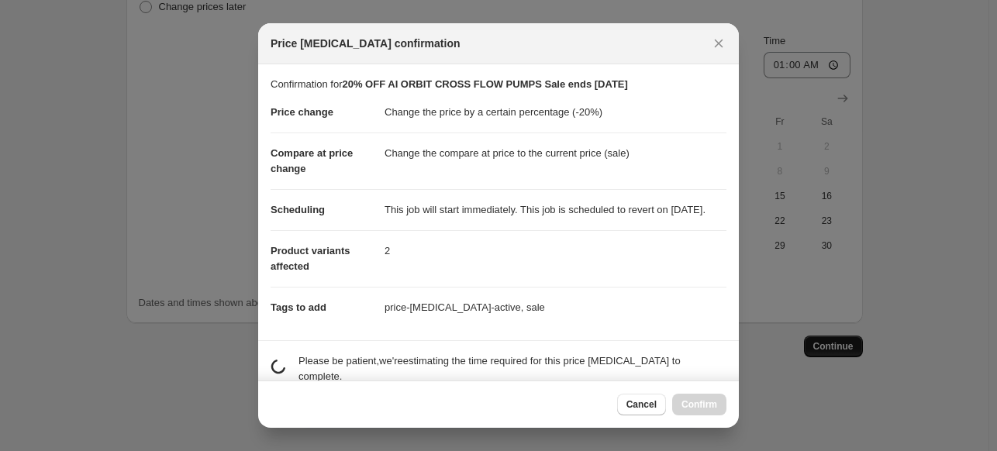
click at [847, 341] on div at bounding box center [498, 225] width 997 height 451
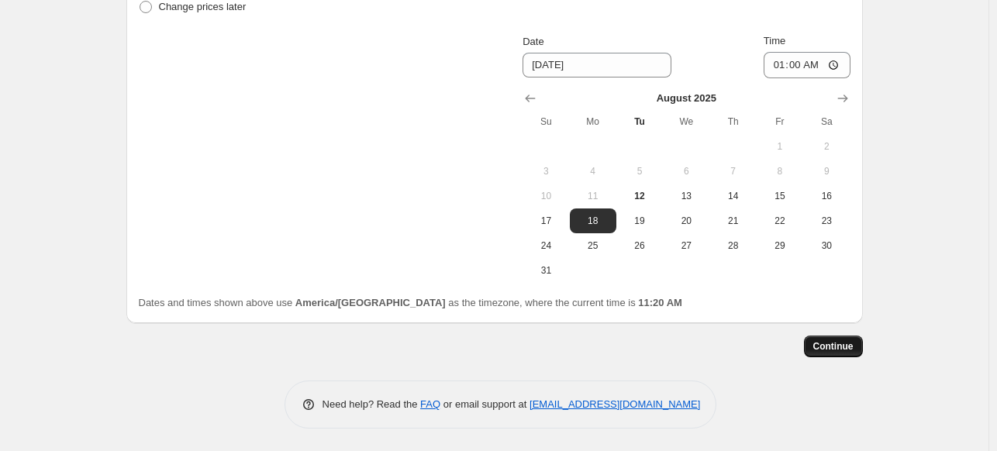
click at [844, 344] on span "Continue" at bounding box center [833, 346] width 40 height 12
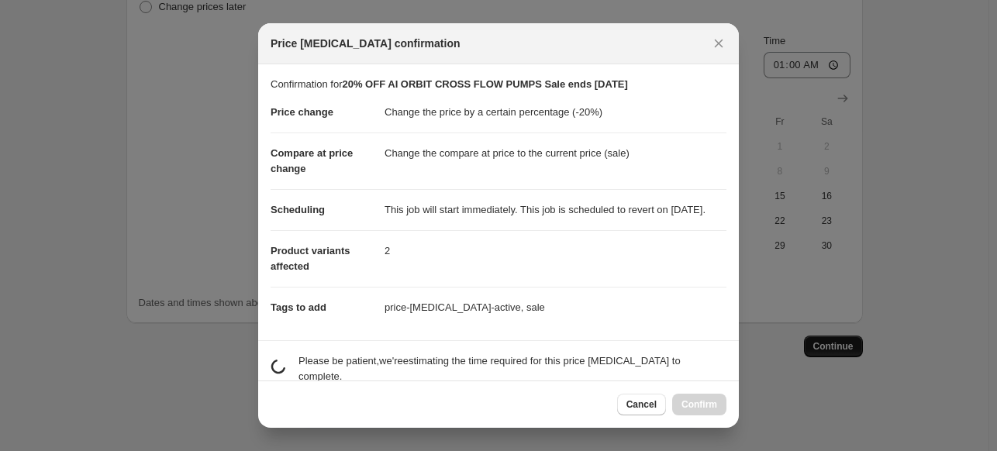
scroll to position [0, 0]
click at [693, 408] on span "Confirm" at bounding box center [700, 405] width 36 height 12
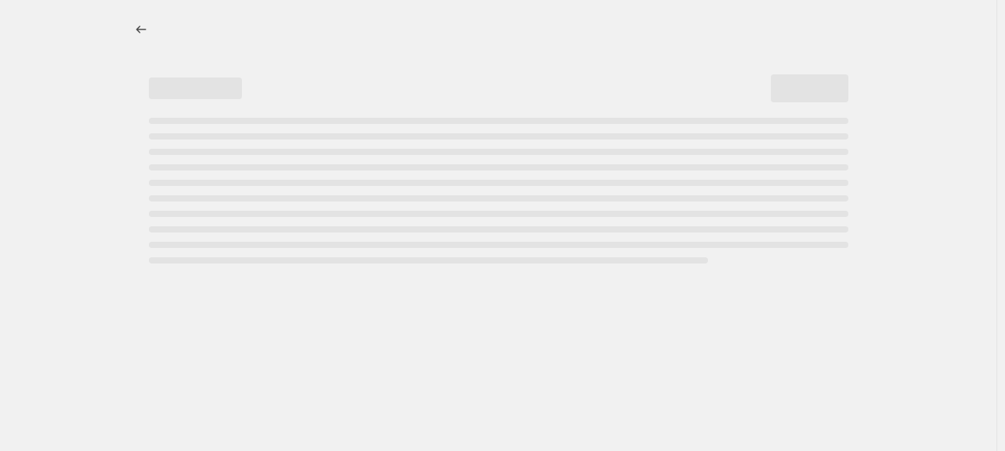
select select "percentage"
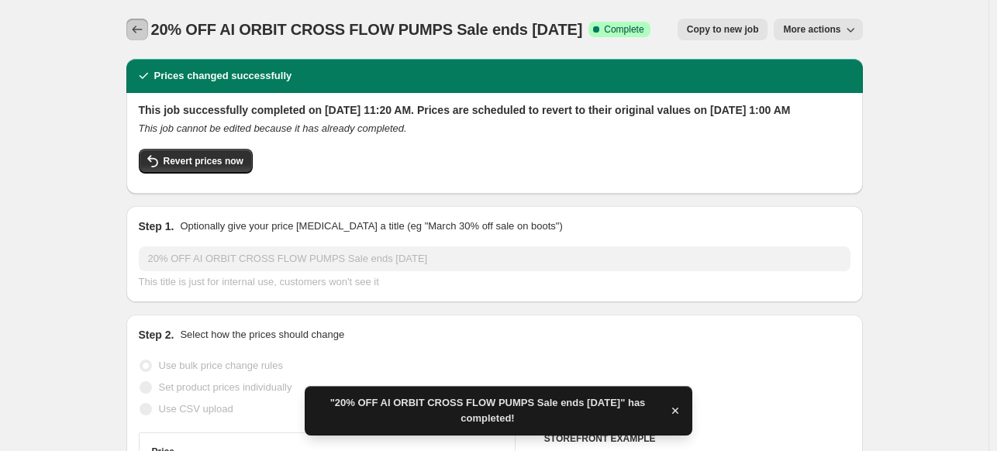
click at [140, 32] on icon "Price change jobs" at bounding box center [138, 30] width 16 height 16
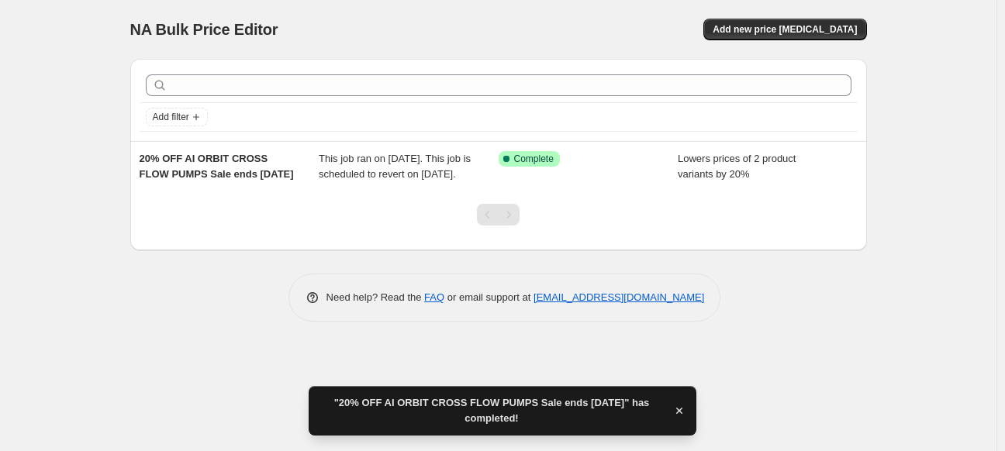
click at [52, 153] on div "NA Bulk Price Editor. This page is ready NA Bulk Price Editor Add new price cha…" at bounding box center [498, 225] width 996 height 451
